Goal: Task Accomplishment & Management: Manage account settings

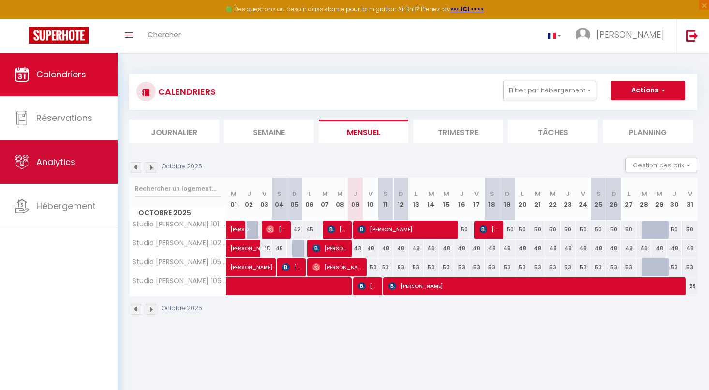
click at [38, 160] on span "Analytics" at bounding box center [55, 162] width 39 height 12
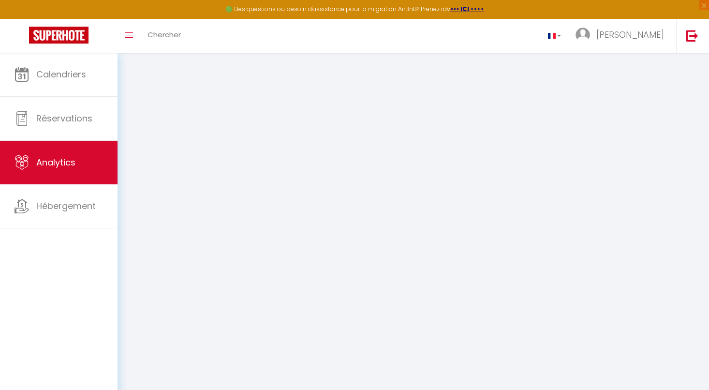
select select "2025"
select select "10"
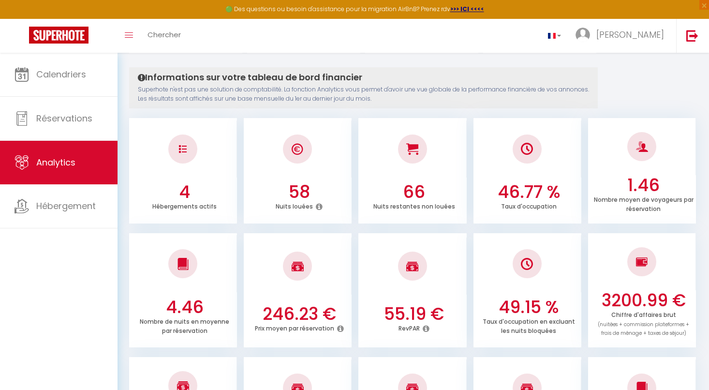
scroll to position [48, 0]
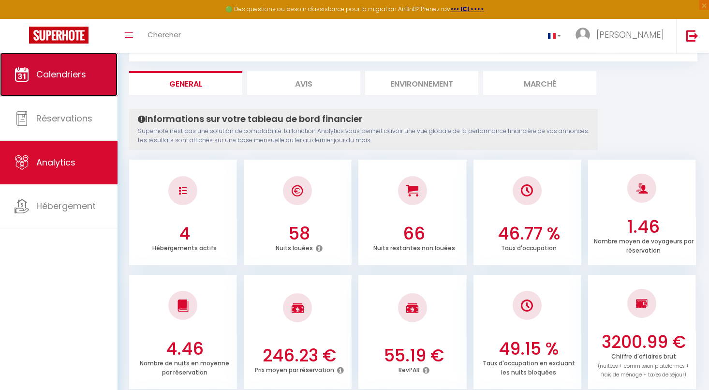
click at [55, 70] on span "Calendriers" at bounding box center [61, 74] width 50 height 12
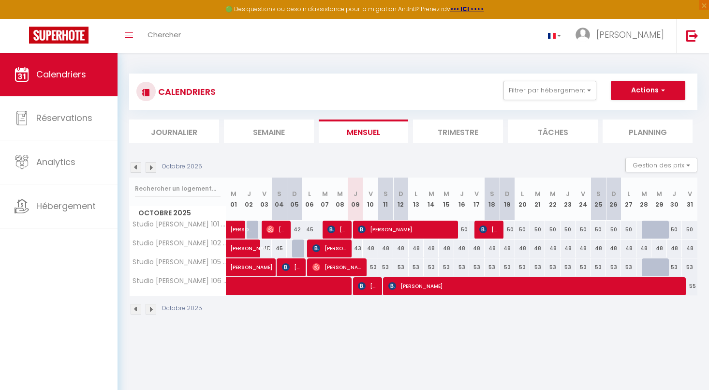
click at [655, 225] on div at bounding box center [658, 230] width 15 height 18
type input "50"
type input "Mer 29 Octobre 2025"
type input "Jeu 30 Octobre 2025"
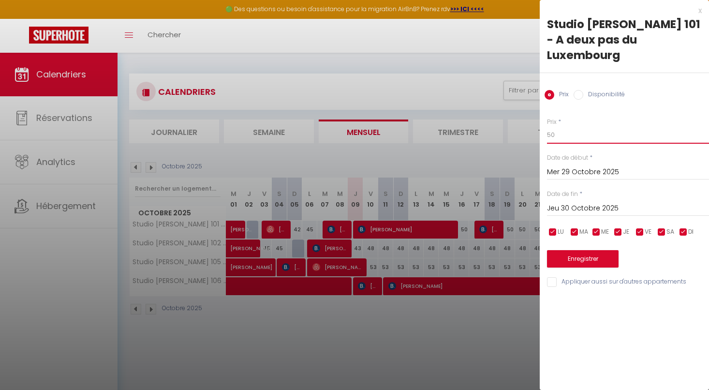
click at [556, 126] on input "50" at bounding box center [628, 134] width 162 height 17
type input "5"
type input "0"
click at [582, 250] on button "Enregistrer" at bounding box center [583, 258] width 72 height 17
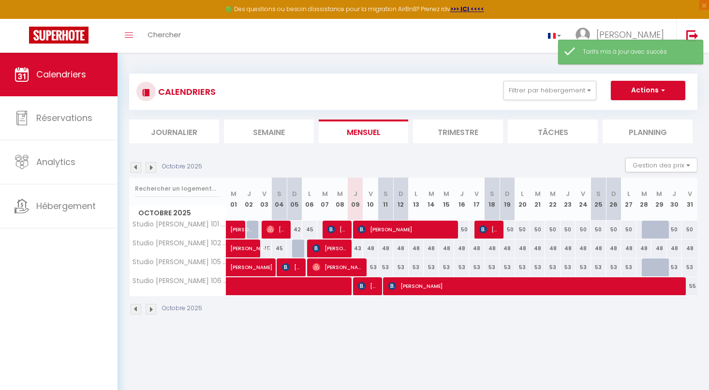
click at [655, 266] on div at bounding box center [658, 267] width 15 height 18
type input "53"
type input "Mer 29 Octobre 2025"
type input "Jeu 30 Octobre 2025"
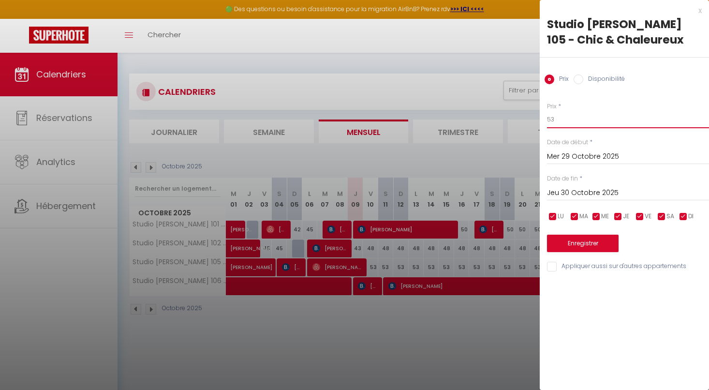
click at [563, 116] on input "53" at bounding box center [628, 119] width 162 height 17
type input "5"
type input "0"
click at [575, 240] on button "Enregistrer" at bounding box center [583, 243] width 72 height 17
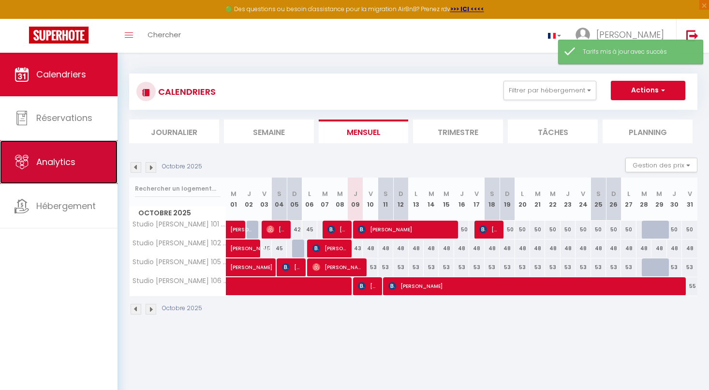
click at [44, 160] on span "Analytics" at bounding box center [55, 162] width 39 height 12
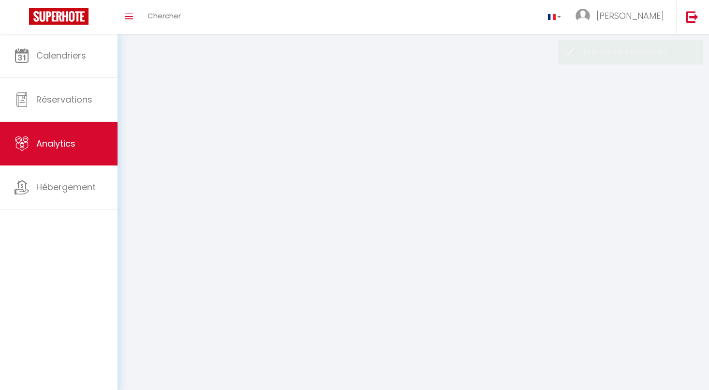
select select "2025"
select select "10"
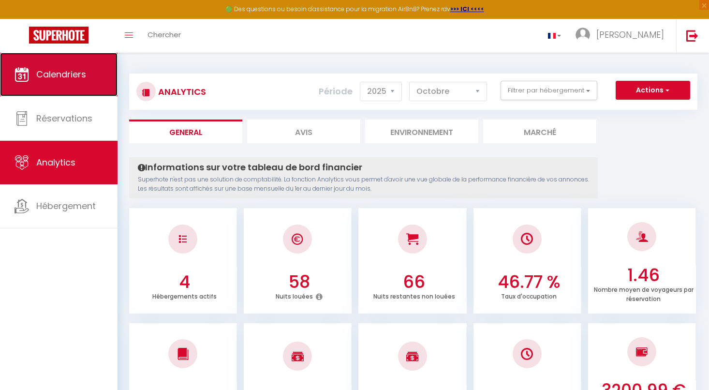
click at [66, 76] on span "Calendriers" at bounding box center [61, 74] width 50 height 12
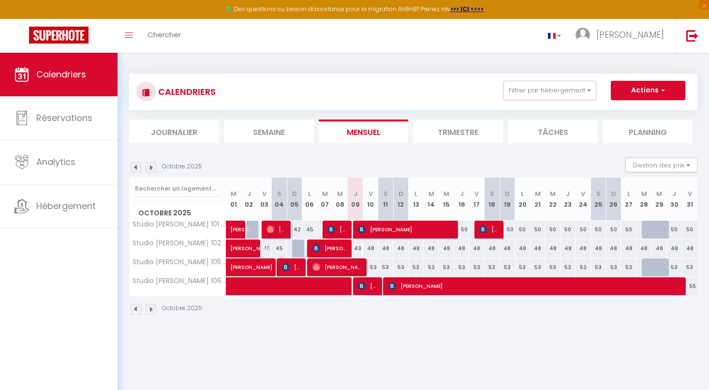
click at [657, 231] on div at bounding box center [664, 235] width 15 height 18
type input "Mer 29 Octobre 2025"
type input "Jeu 30 Octobre 2025"
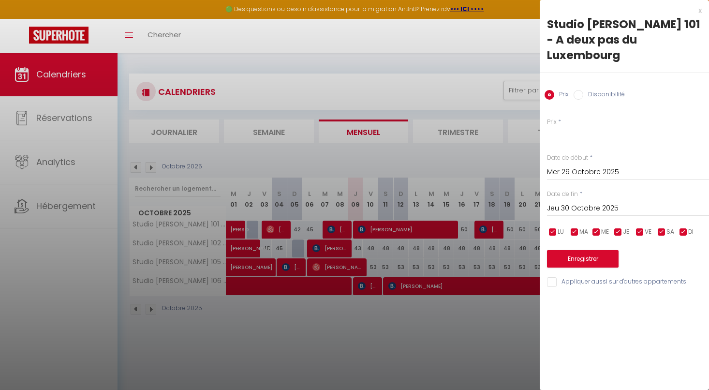
click at [577, 90] on input "Disponibilité" at bounding box center [579, 95] width 10 height 10
radio input "true"
radio input "false"
click at [577, 90] on input "Disponibilité" at bounding box center [579, 95] width 10 height 10
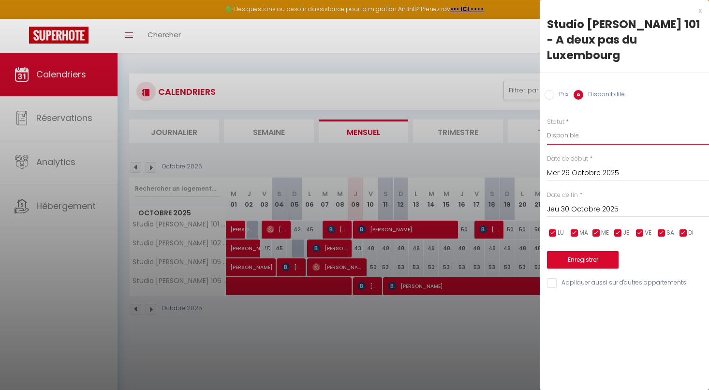
click at [597, 126] on select "Disponible Indisponible" at bounding box center [628, 135] width 162 height 18
select select "0"
click at [547, 126] on select "Disponible Indisponible" at bounding box center [628, 135] width 162 height 18
click at [549, 90] on input "Prix" at bounding box center [550, 95] width 10 height 10
radio input "true"
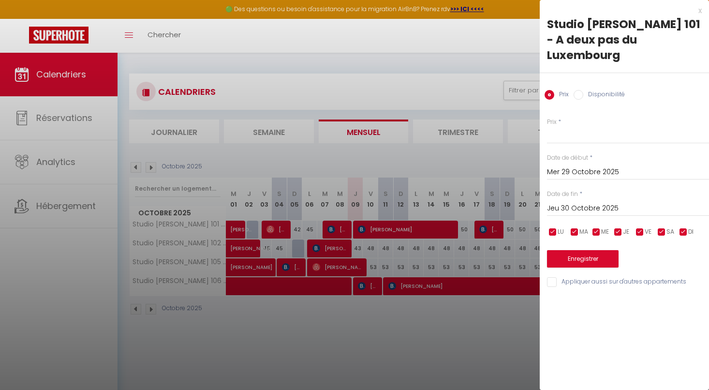
click at [578, 90] on input "Disponibilité" at bounding box center [579, 95] width 10 height 10
radio input "true"
radio input "false"
click at [580, 251] on button "Enregistrer" at bounding box center [583, 259] width 72 height 17
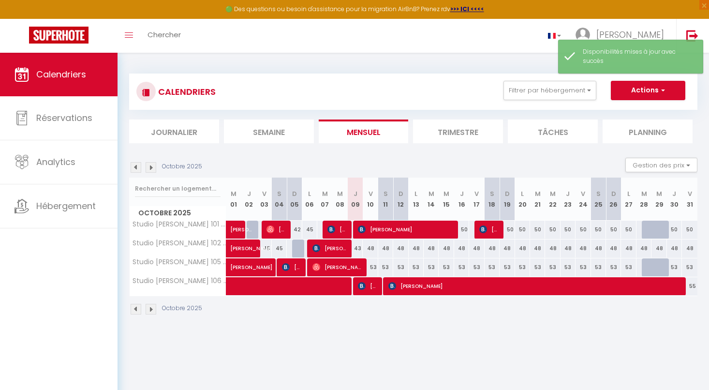
click at [656, 266] on div at bounding box center [658, 267] width 15 height 18
select select "1"
type input "Mer 29 Octobre 2025"
type input "Jeu 30 Octobre 2025"
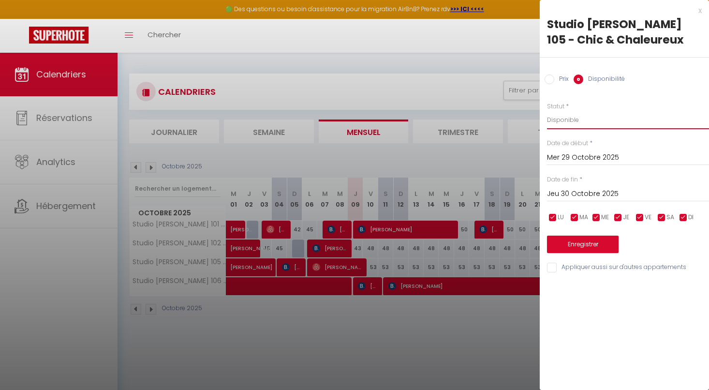
click at [575, 120] on select "Disponible Indisponible" at bounding box center [628, 120] width 162 height 18
select select "0"
click at [547, 111] on select "Disponible Indisponible" at bounding box center [628, 120] width 162 height 18
click at [551, 80] on input "Prix" at bounding box center [550, 79] width 10 height 10
radio input "true"
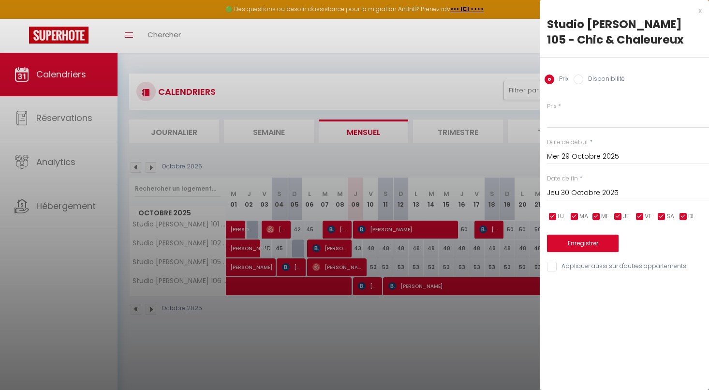
click at [577, 78] on input "Disponibilité" at bounding box center [579, 79] width 10 height 10
radio input "true"
radio input "false"
click at [581, 243] on button "Enregistrer" at bounding box center [583, 244] width 72 height 17
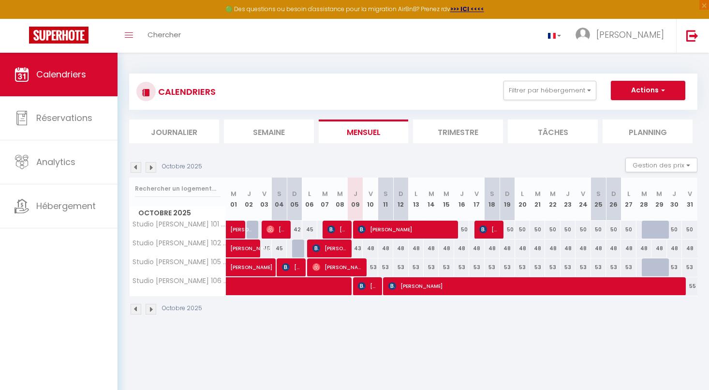
click at [654, 225] on div at bounding box center [658, 230] width 15 height 18
select select "1"
type input "Mer 29 Octobre 2025"
type input "Jeu 30 Octobre 2025"
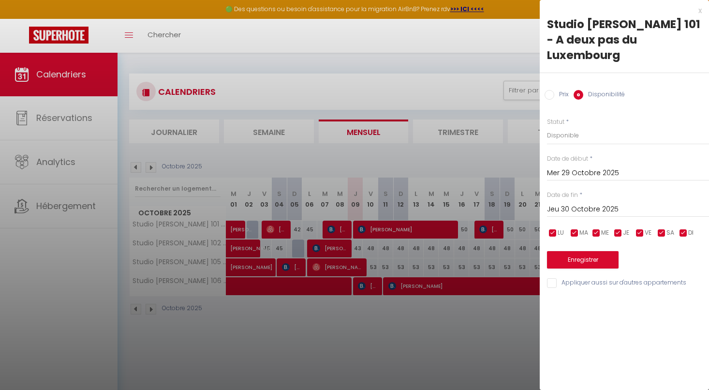
click at [551, 228] on input "checkbox" at bounding box center [553, 233] width 10 height 10
checkbox input "false"
click at [577, 228] on input "checkbox" at bounding box center [575, 233] width 10 height 10
click at [576, 228] on input "checkbox" at bounding box center [575, 233] width 10 height 10
checkbox input "true"
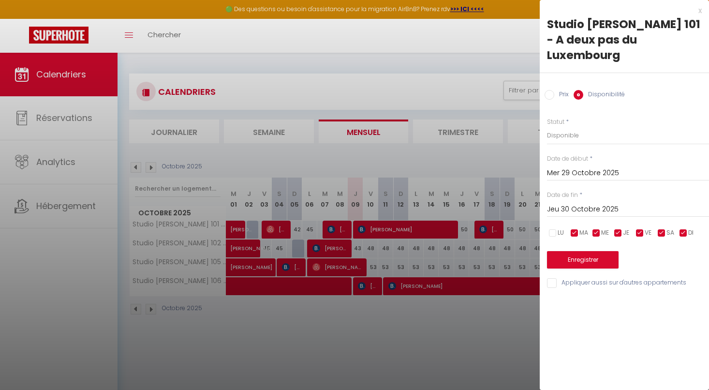
click at [641, 228] on input "checkbox" at bounding box center [640, 233] width 10 height 10
checkbox input "false"
drag, startPoint x: 658, startPoint y: 217, endPoint x: 670, endPoint y: 226, distance: 14.5
click at [658, 228] on input "checkbox" at bounding box center [662, 233] width 10 height 10
checkbox input "false"
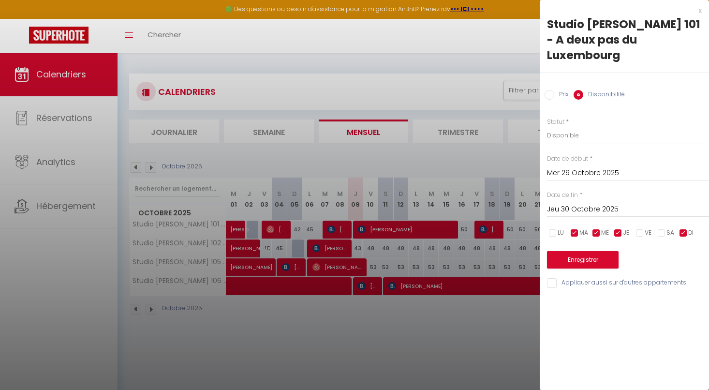
click at [684, 228] on input "checkbox" at bounding box center [683, 233] width 10 height 10
checkbox input "false"
click at [552, 278] on input "Appliquer aussi sur d'autres appartements" at bounding box center [628, 283] width 162 height 10
checkbox input "false"
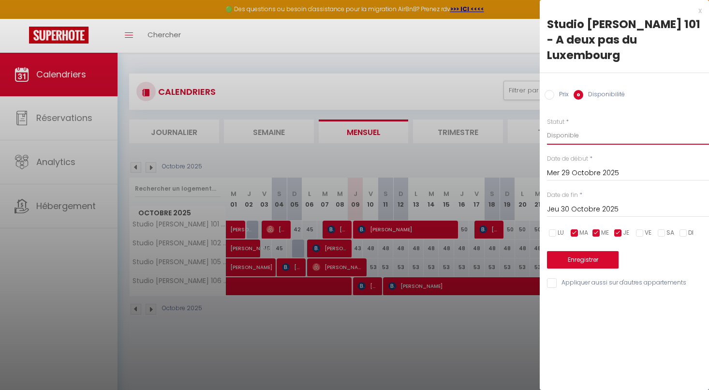
drag, startPoint x: 591, startPoint y: 123, endPoint x: 564, endPoint y: 128, distance: 28.0
click at [591, 126] on select "Disponible Indisponible" at bounding box center [628, 135] width 162 height 18
select select "0"
click at [547, 126] on select "Disponible Indisponible" at bounding box center [628, 135] width 162 height 18
drag, startPoint x: 591, startPoint y: 247, endPoint x: 573, endPoint y: 246, distance: 18.4
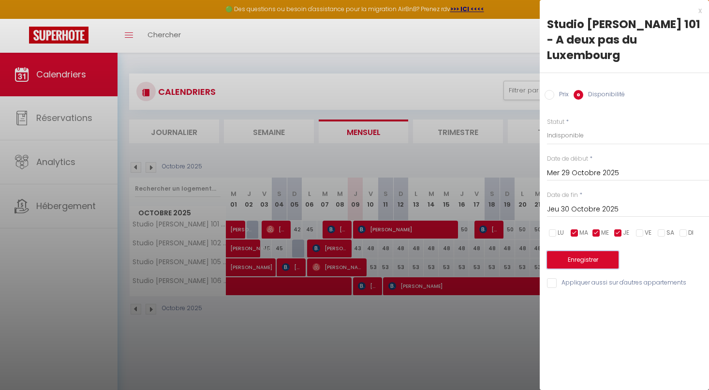
click at [588, 251] on button "Enregistrer" at bounding box center [583, 259] width 72 height 17
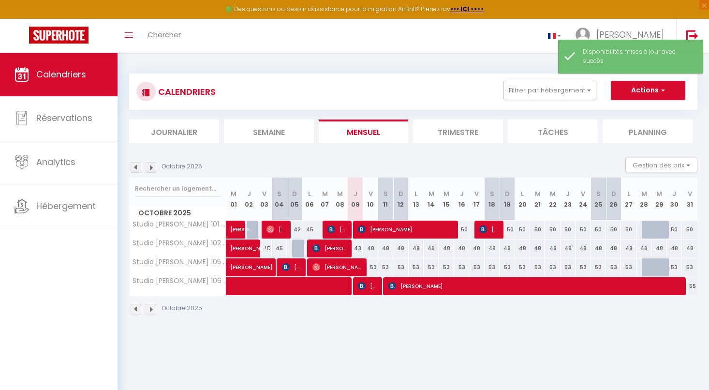
click at [658, 232] on div at bounding box center [664, 235] width 15 height 18
select select "1"
type input "Mer 29 Octobre 2025"
type input "Jeu 30 Octobre 2025"
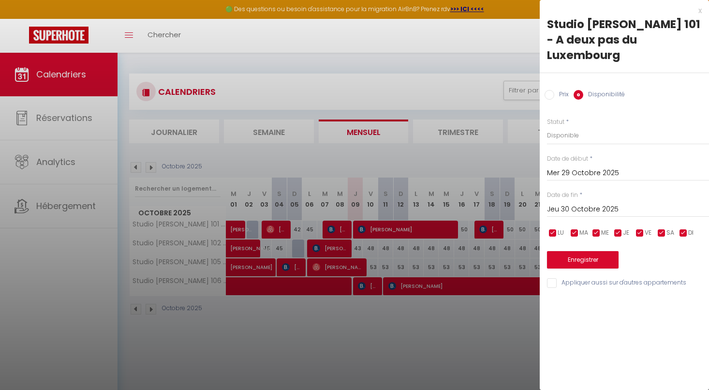
click at [552, 228] on input "checkbox" at bounding box center [553, 233] width 10 height 10
checkbox input "false"
click at [641, 228] on input "checkbox" at bounding box center [640, 233] width 10 height 10
checkbox input "false"
click at [664, 228] on input "checkbox" at bounding box center [662, 233] width 10 height 10
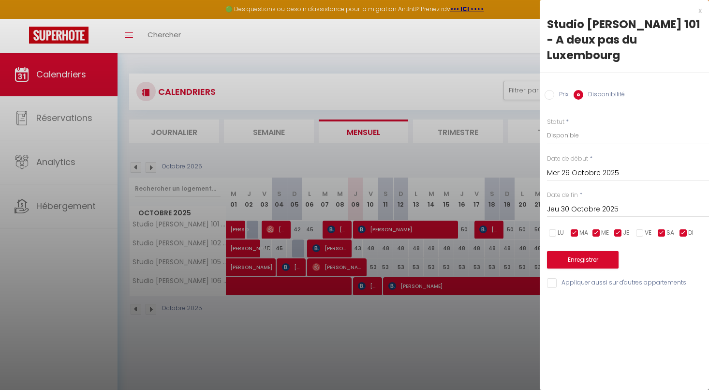
checkbox input "false"
click at [684, 228] on input "checkbox" at bounding box center [683, 233] width 10 height 10
checkbox input "false"
click at [588, 126] on select "Disponible Indisponible" at bounding box center [628, 135] width 162 height 18
select select "0"
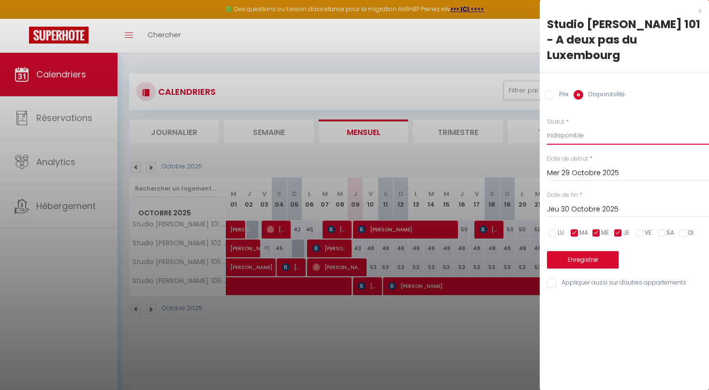
click at [547, 126] on select "Disponible Indisponible" at bounding box center [628, 135] width 162 height 18
click at [584, 251] on button "Enregistrer" at bounding box center [583, 259] width 72 height 17
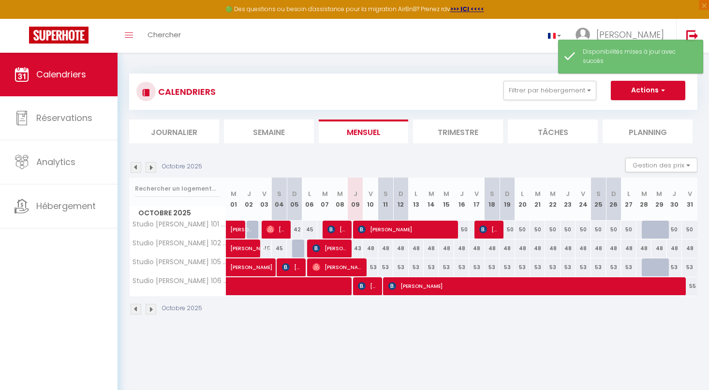
click at [654, 231] on div at bounding box center [658, 230] width 15 height 18
select select "1"
type input "Mer 29 Octobre 2025"
type input "Jeu 30 Octobre 2025"
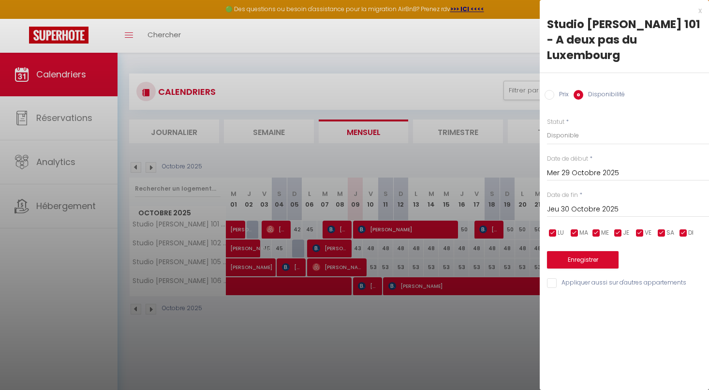
drag, startPoint x: 462, startPoint y: 343, endPoint x: 457, endPoint y: 339, distance: 5.8
click at [462, 342] on div at bounding box center [354, 195] width 709 height 390
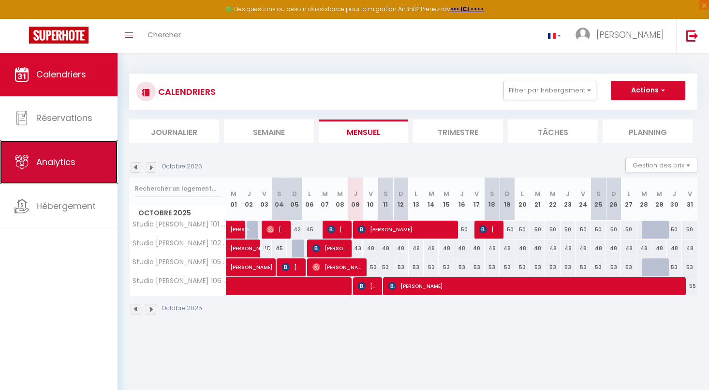
click at [44, 159] on span "Analytics" at bounding box center [55, 162] width 39 height 12
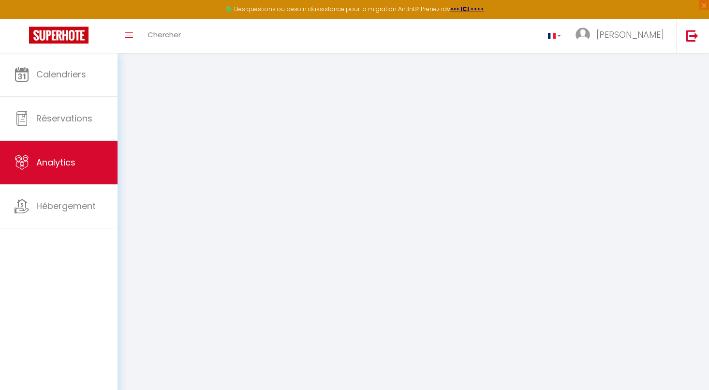
select select "2025"
select select "10"
